Goal: Task Accomplishment & Management: Complete application form

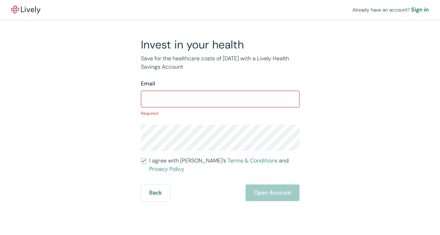
click at [141, 158] on input "I agree with Lively’s Terms & Conditions and Privacy Policy" at bounding box center [144, 161] width 6 height 6
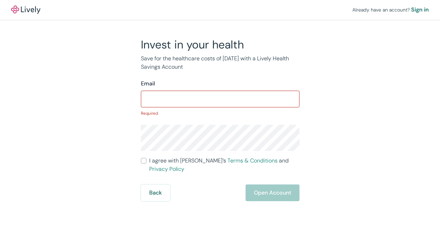
click at [141, 158] on input "I agree with Lively’s Terms & Conditions and Privacy Policy" at bounding box center [144, 161] width 6 height 6
checkbox input "true"
click at [412, 8] on div "Sign in" at bounding box center [421, 10] width 18 height 8
